Goal: Complete application form

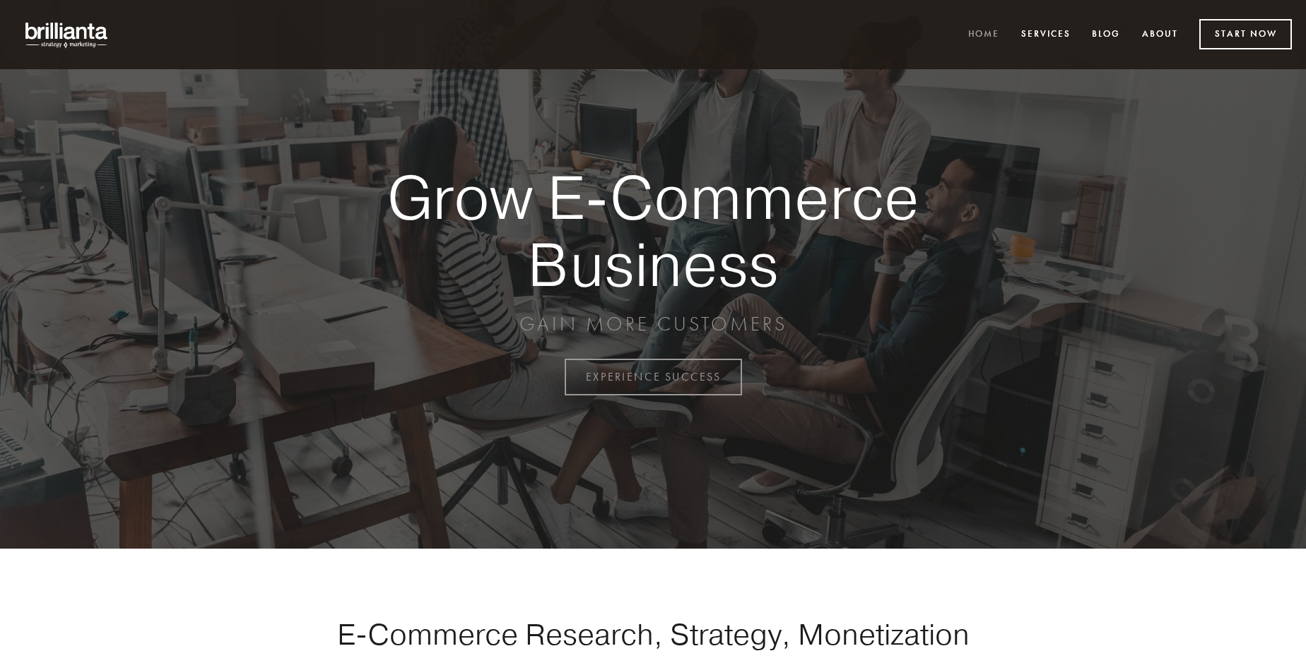
scroll to position [3704, 0]
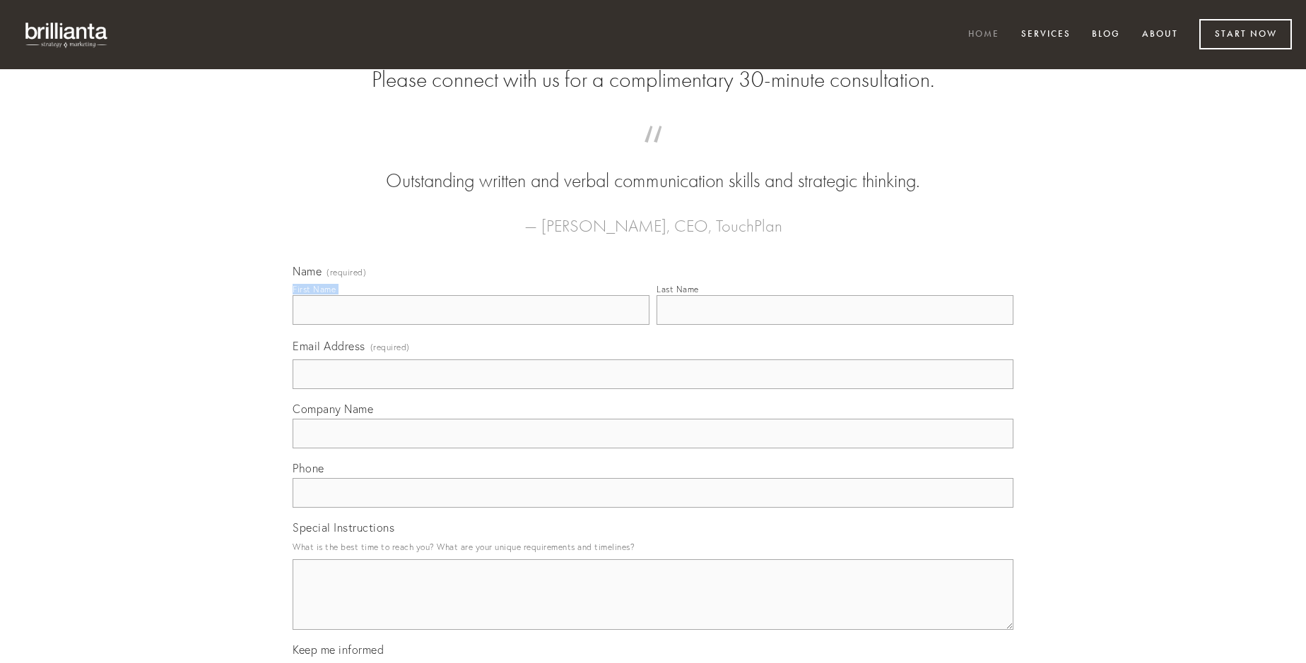
type input "[PERSON_NAME]"
click at [834, 325] on input "Last Name" at bounding box center [834, 310] width 357 height 30
type input "[PERSON_NAME]"
click at [653, 389] on input "Email Address (required)" at bounding box center [653, 375] width 721 height 30
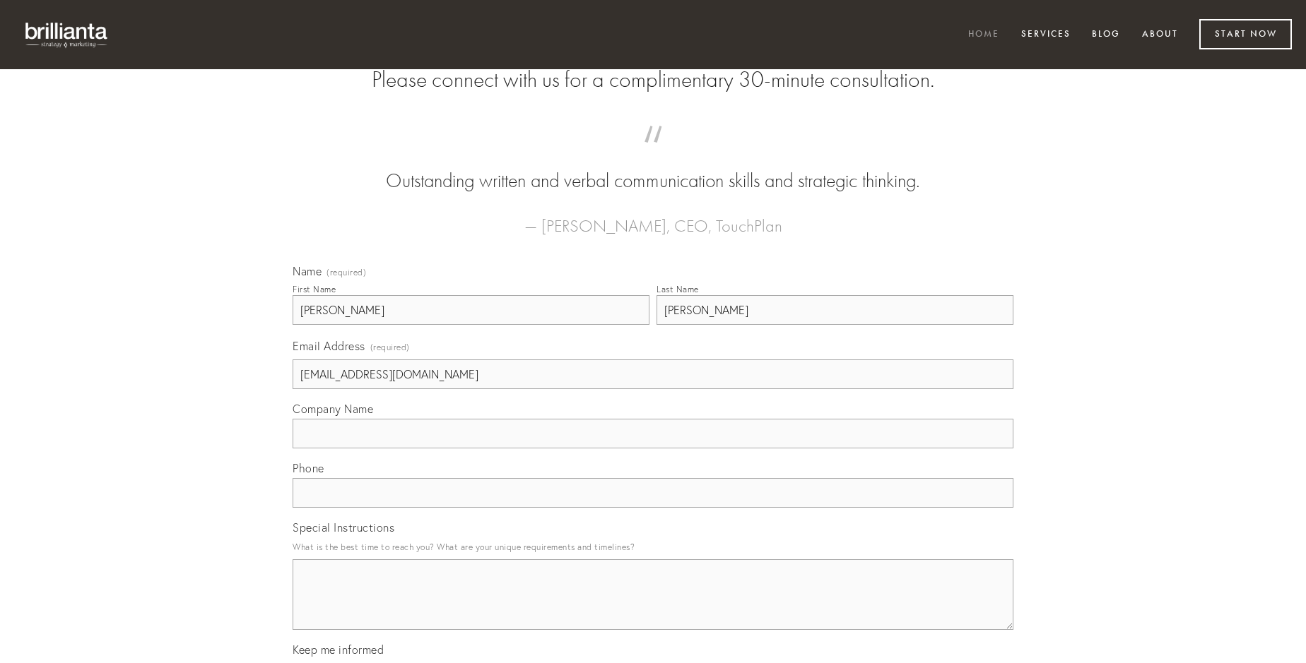
type input "[EMAIL_ADDRESS][DOMAIN_NAME]"
click at [653, 449] on input "Company Name" at bounding box center [653, 434] width 721 height 30
type input "[PERSON_NAME]"
click at [653, 508] on input "text" at bounding box center [653, 493] width 721 height 30
click at [653, 608] on textarea "Special Instructions" at bounding box center [653, 595] width 721 height 71
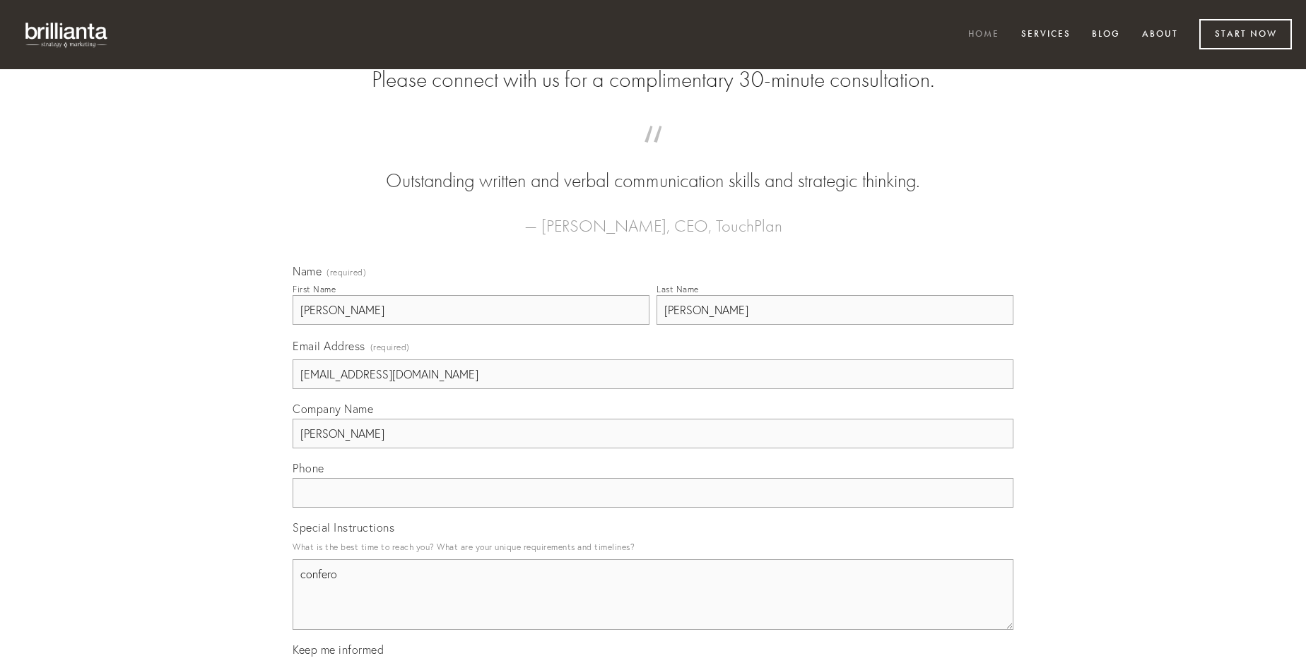
type textarea "confero"
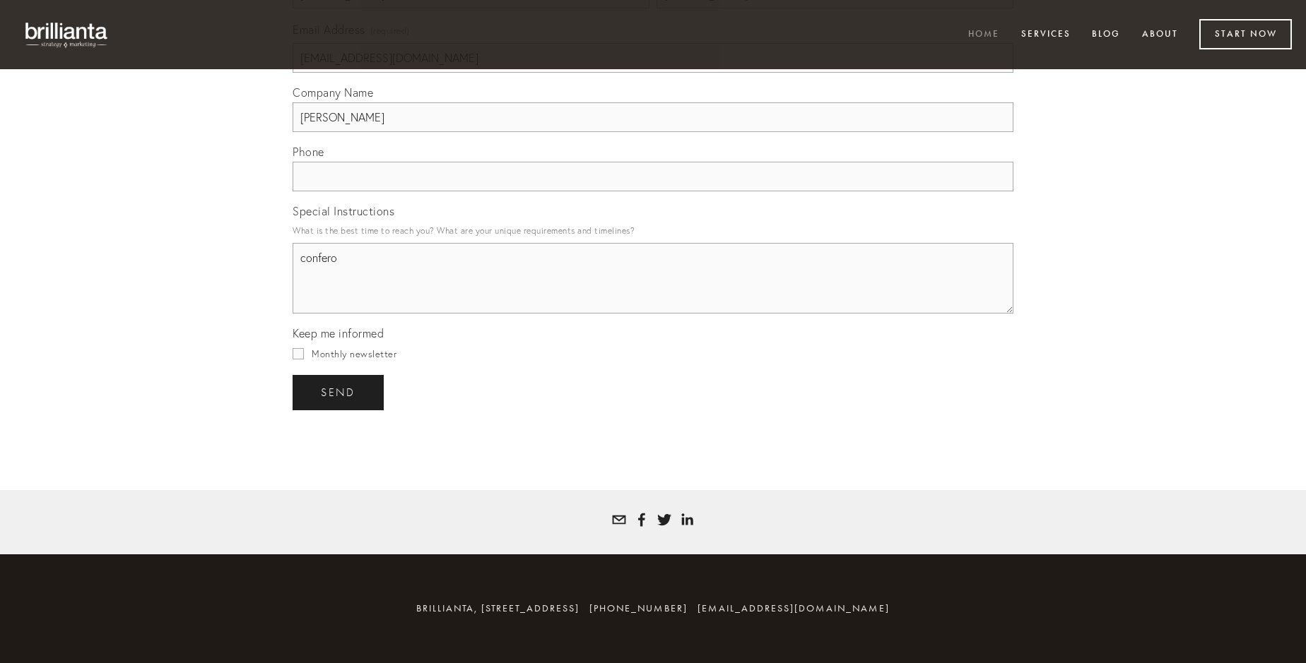
click at [339, 392] on span "send" at bounding box center [338, 393] width 35 height 13
